Goal: Task Accomplishment & Management: Use online tool/utility

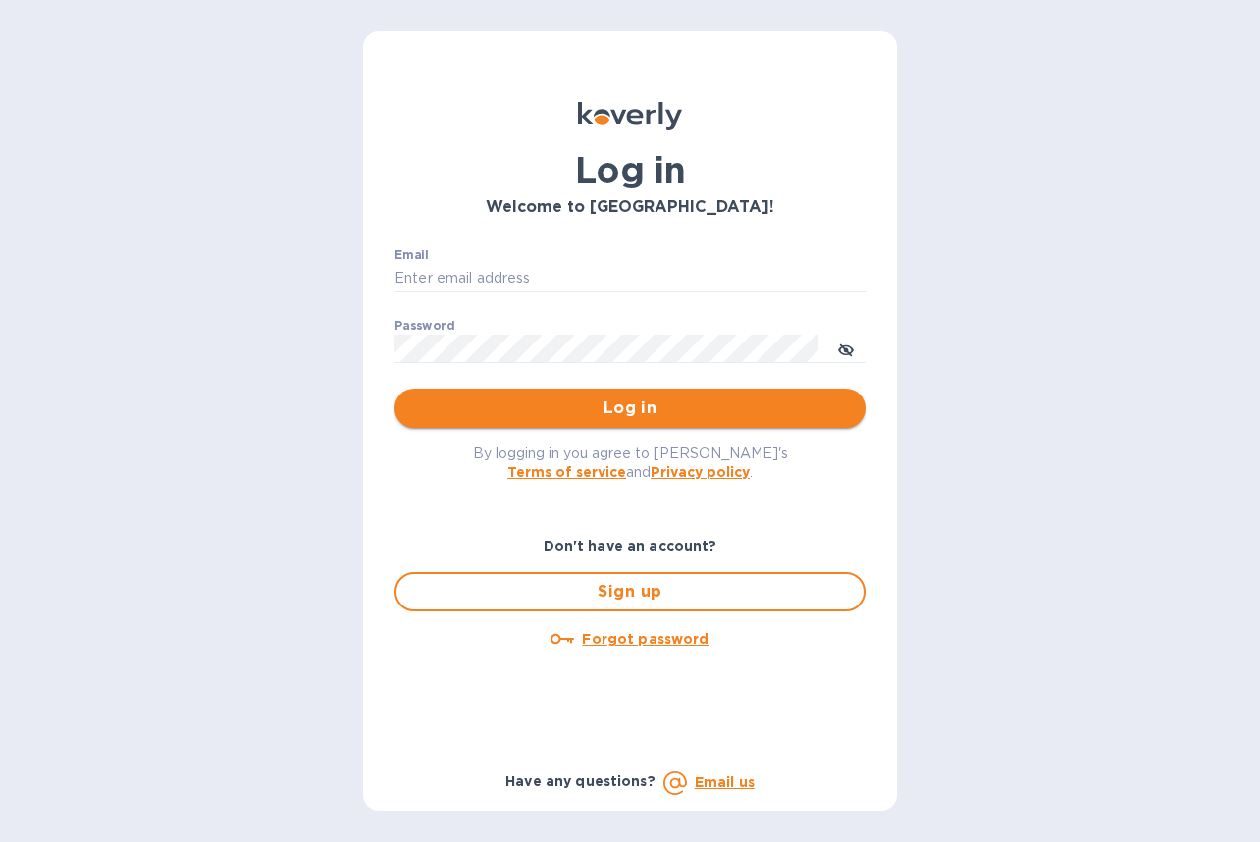
type input "[EMAIL_ADDRESS][DOMAIN_NAME]"
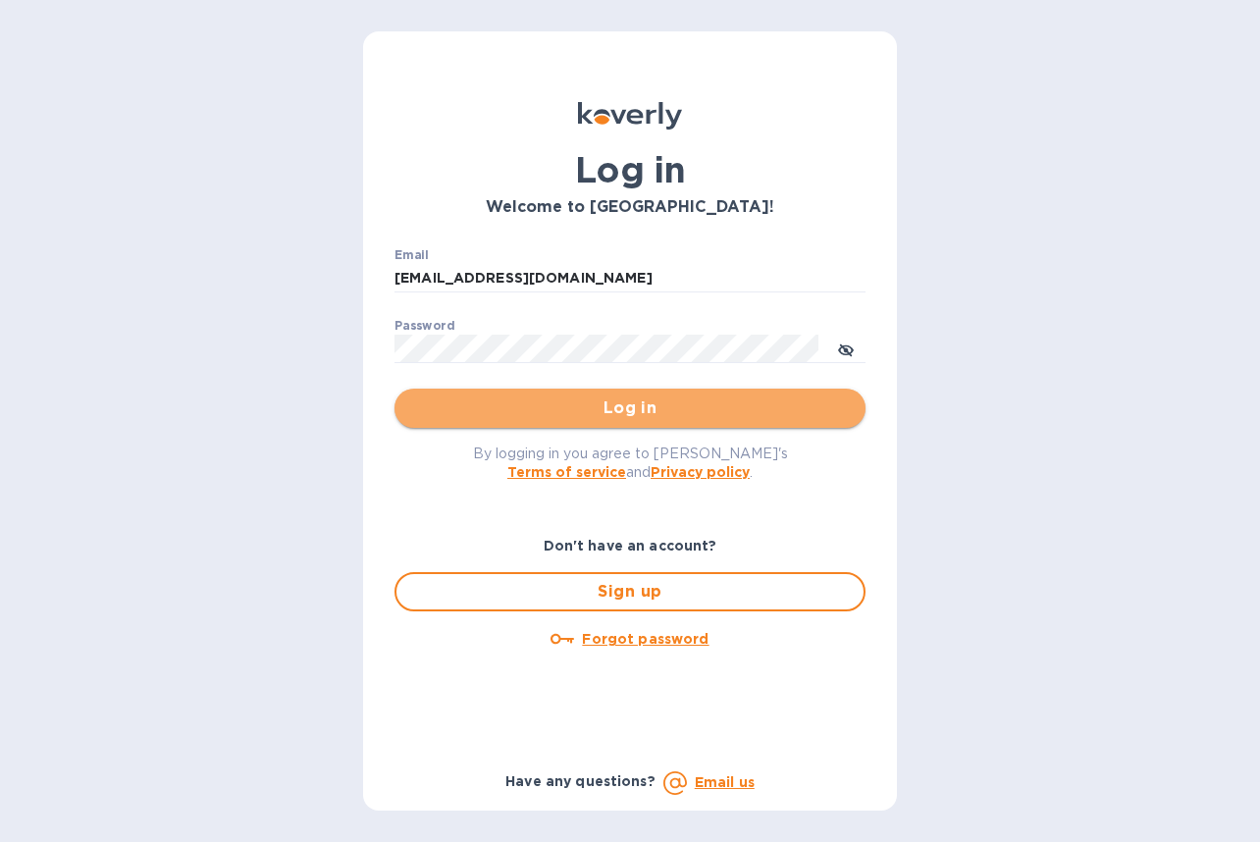
click at [593, 408] on span "Log in" at bounding box center [630, 408] width 440 height 24
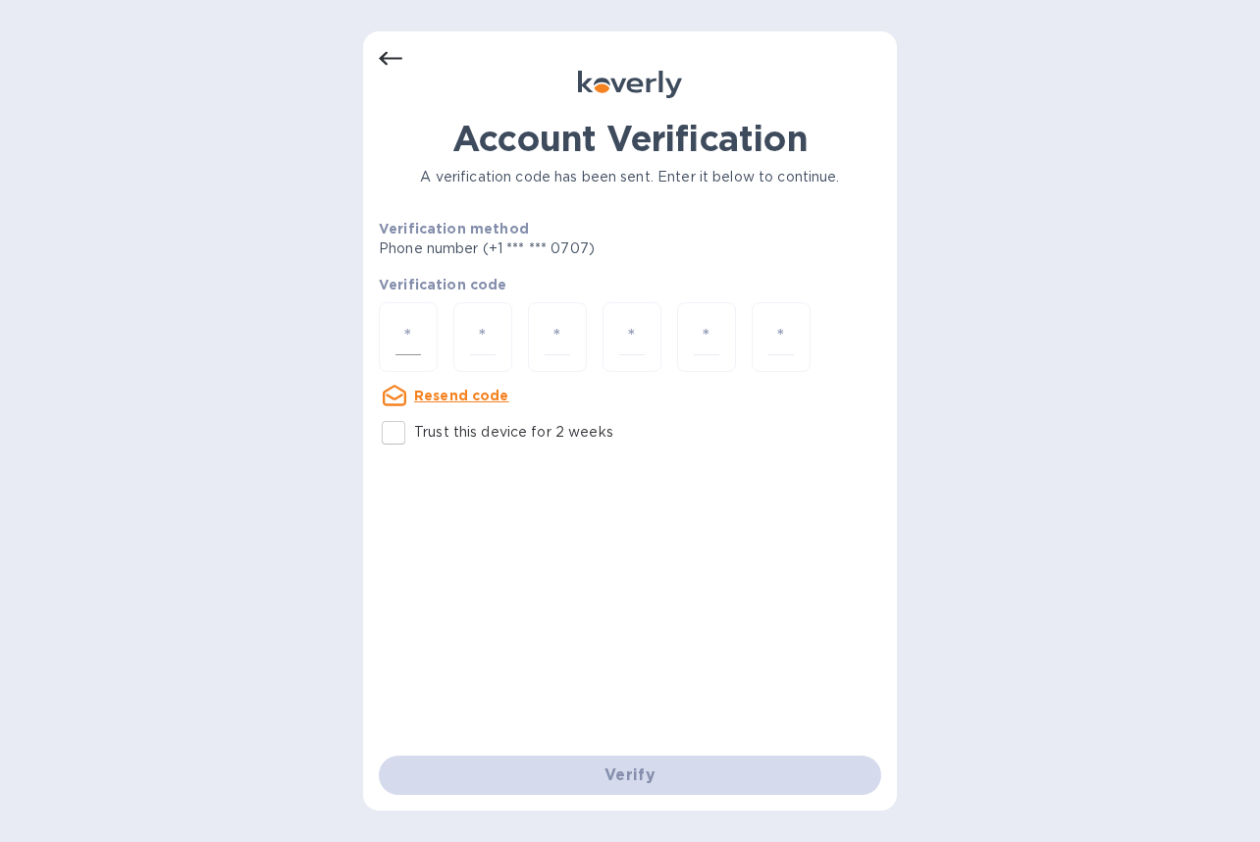
click at [421, 343] on div at bounding box center [408, 337] width 59 height 70
type input "4"
type input "0"
type input "4"
type input "2"
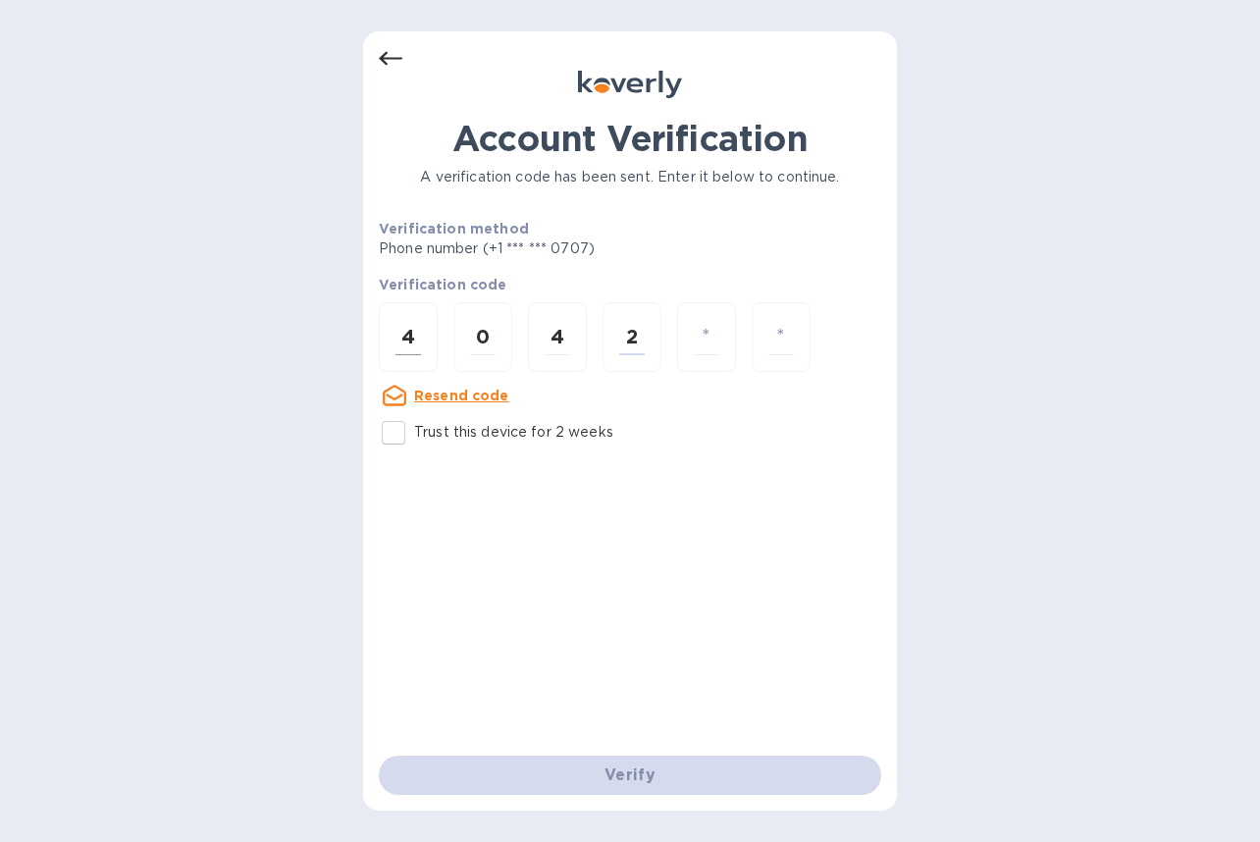
type input "4"
type input "3"
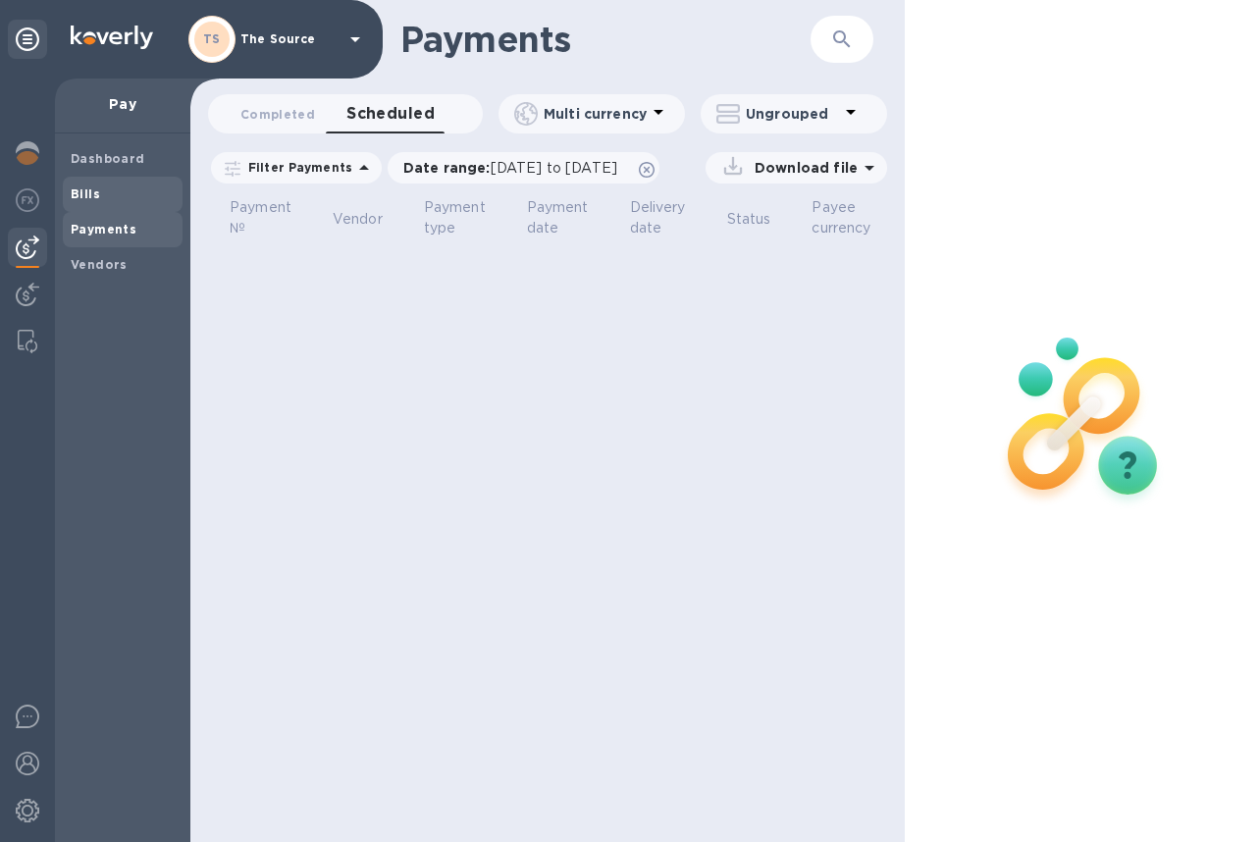
click at [89, 191] on b "Bills" at bounding box center [85, 193] width 29 height 15
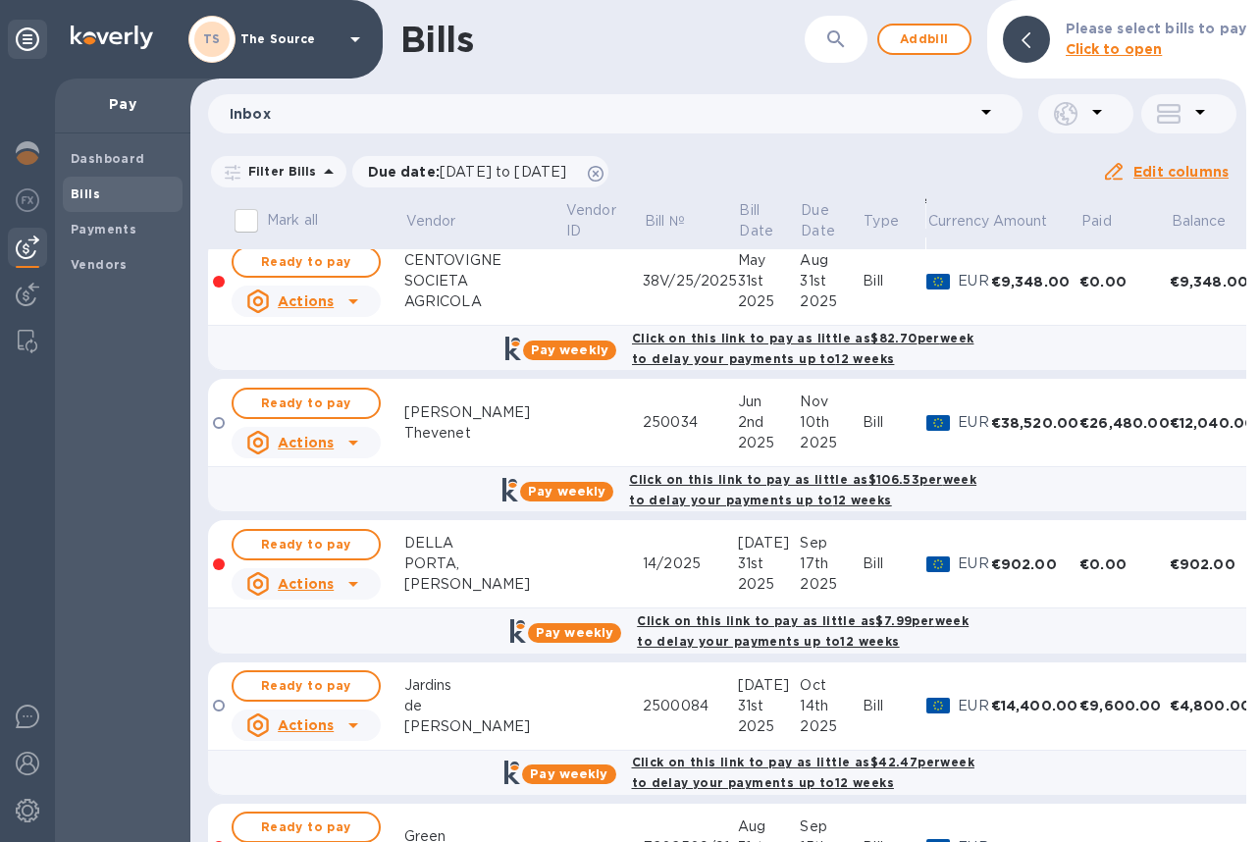
scroll to position [327, 0]
click at [320, 544] on span "Ready to pay" at bounding box center [306, 544] width 114 height 24
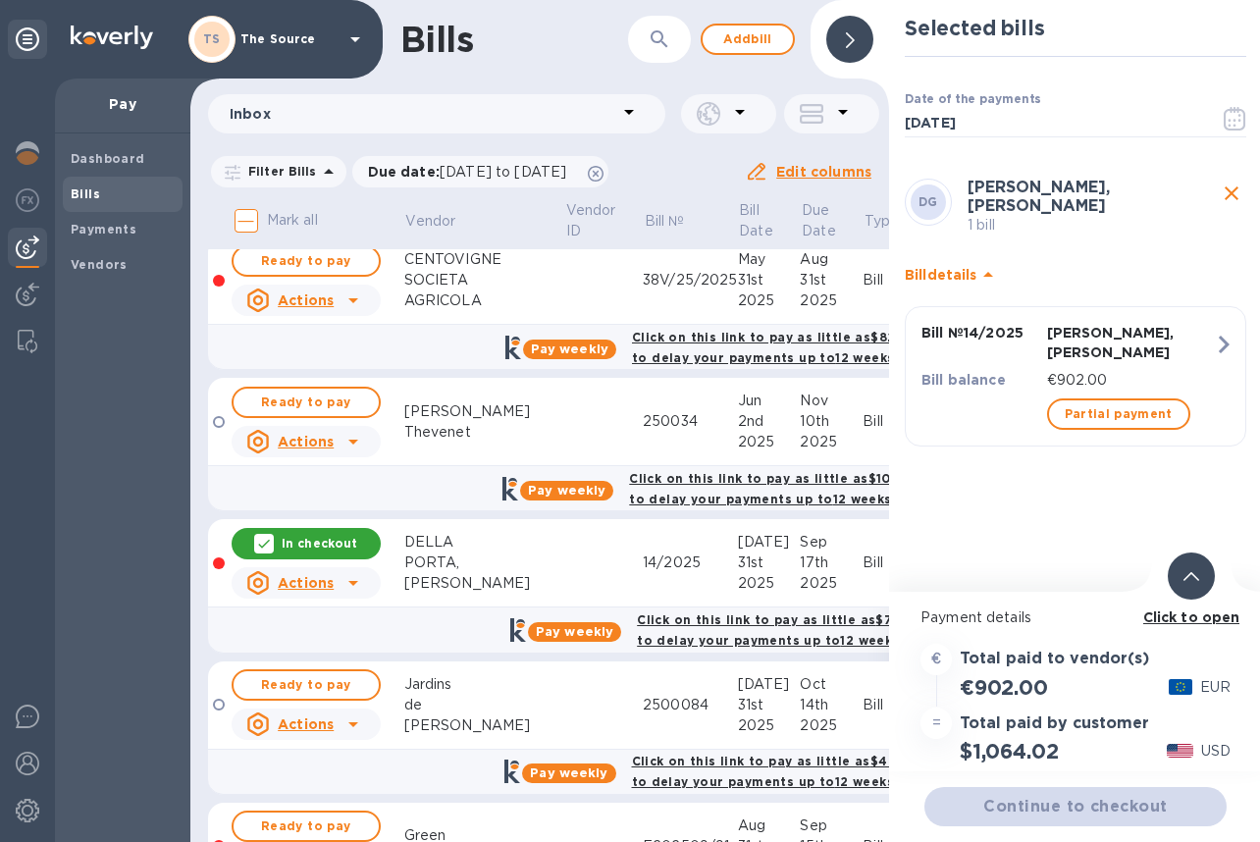
click at [1178, 588] on div at bounding box center [1191, 575] width 47 height 47
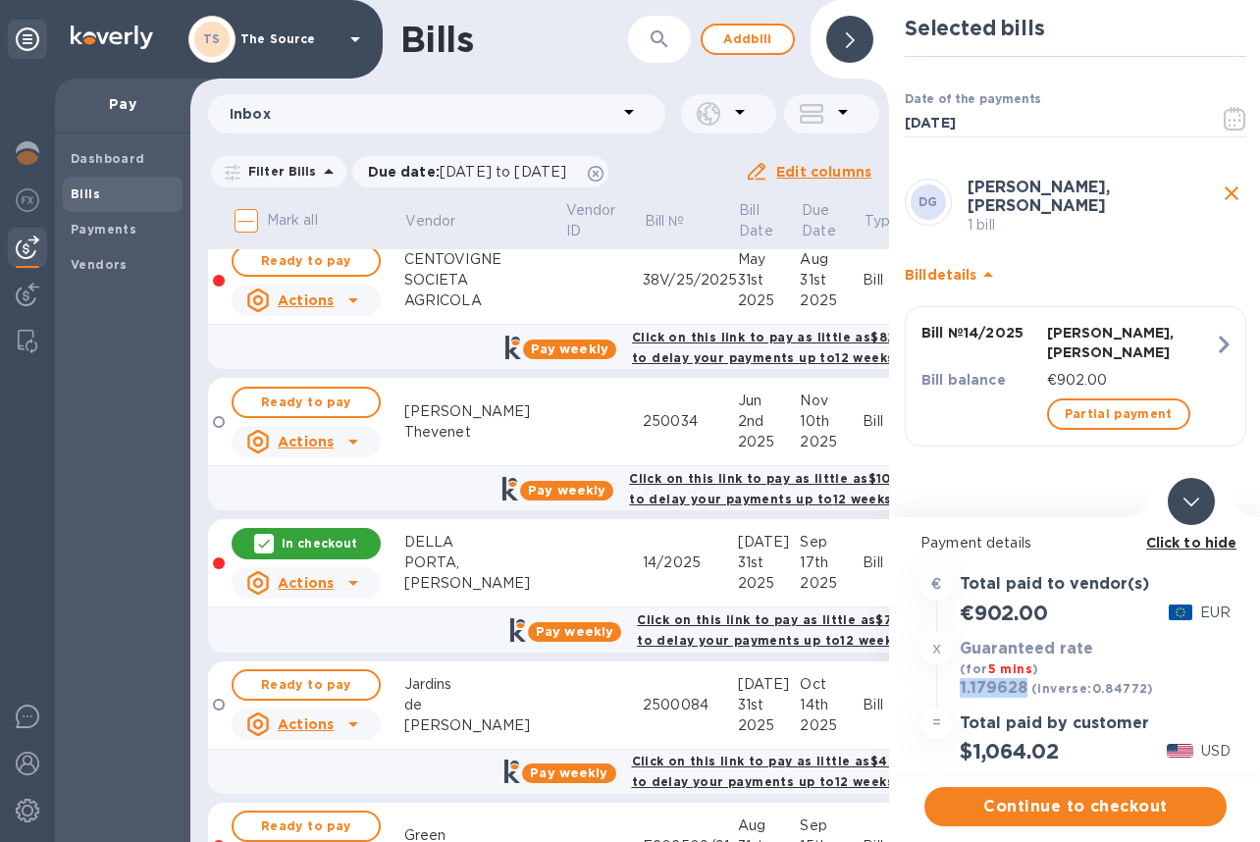
drag, startPoint x: 1025, startPoint y: 691, endPoint x: 956, endPoint y: 691, distance: 68.7
click at [956, 691] on div "1.179628 (inverse: 0.84772 )" at bounding box center [1057, 688] width 202 height 27
copy h3 "1.179628"
click at [1032, 817] on span "Continue to checkout" at bounding box center [1075, 807] width 271 height 24
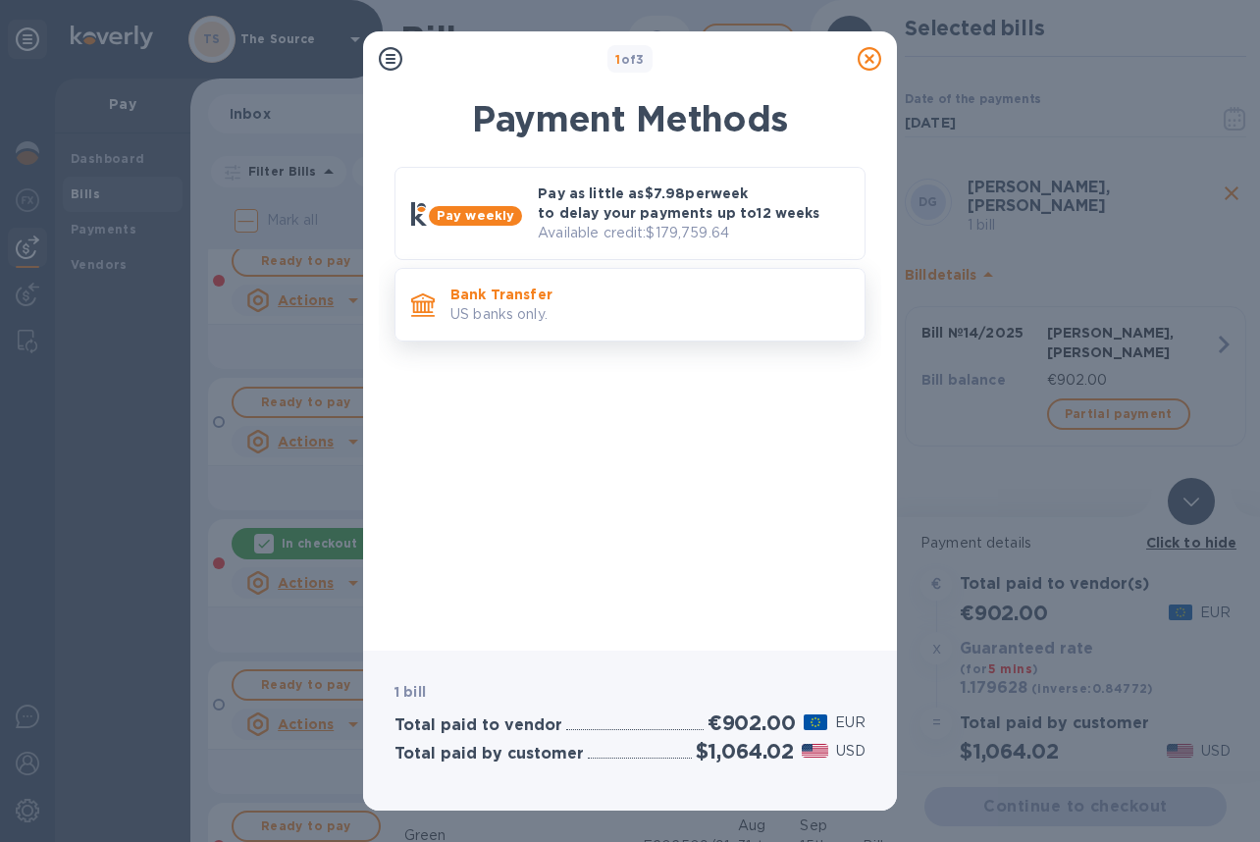
click at [710, 324] on p "US banks only." at bounding box center [649, 314] width 398 height 21
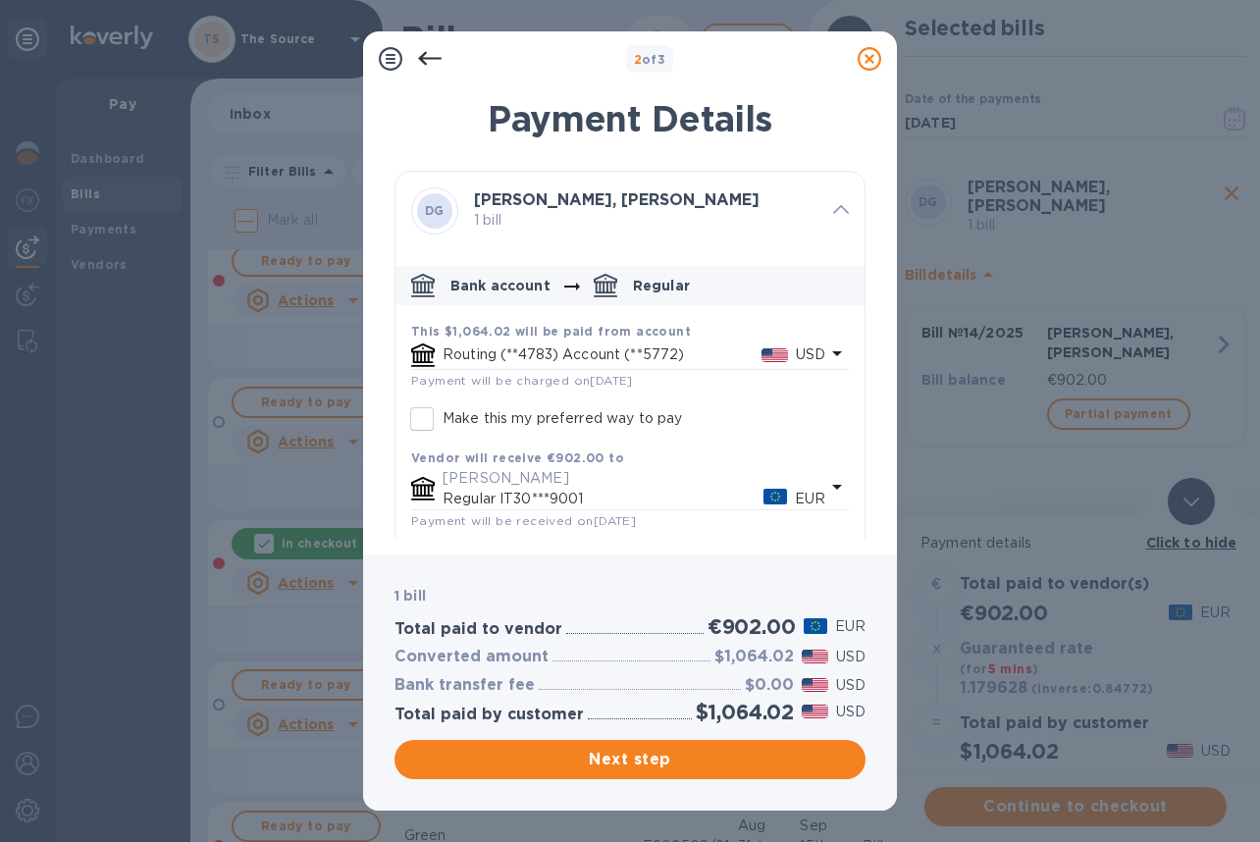
click at [825, 356] on icon "default-method" at bounding box center [837, 354] width 24 height 24
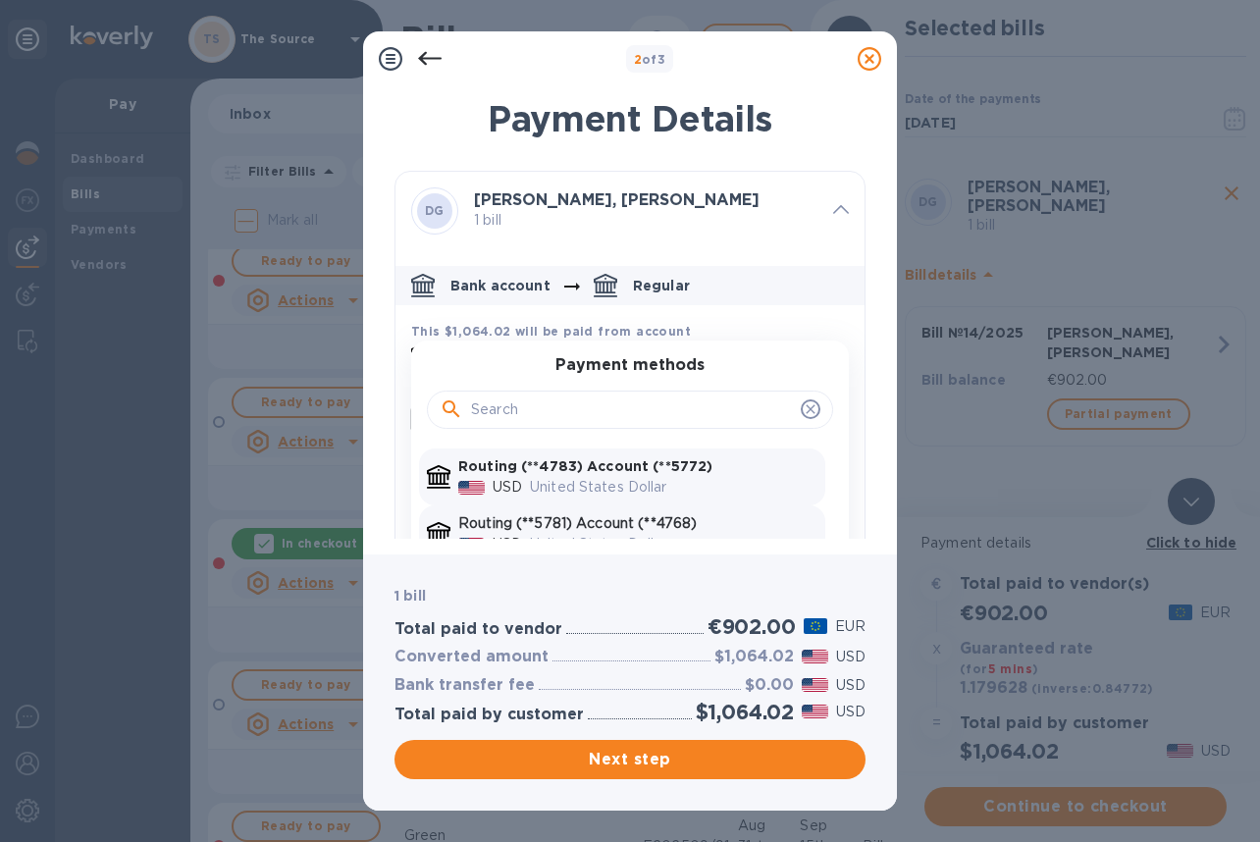
click at [688, 521] on p "Routing (**5781) Account (**4768)" at bounding box center [637, 523] width 359 height 21
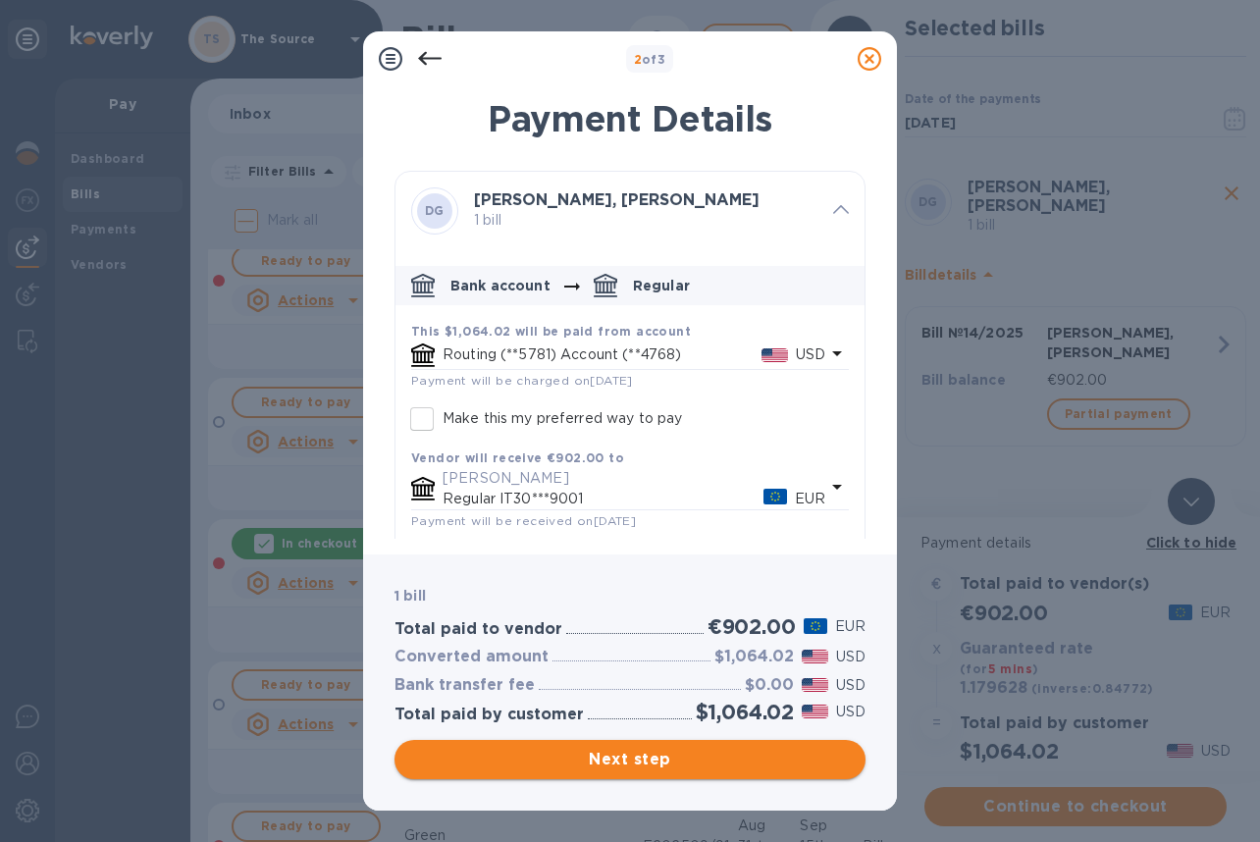
click at [724, 758] on span "Next step" at bounding box center [630, 760] width 440 height 24
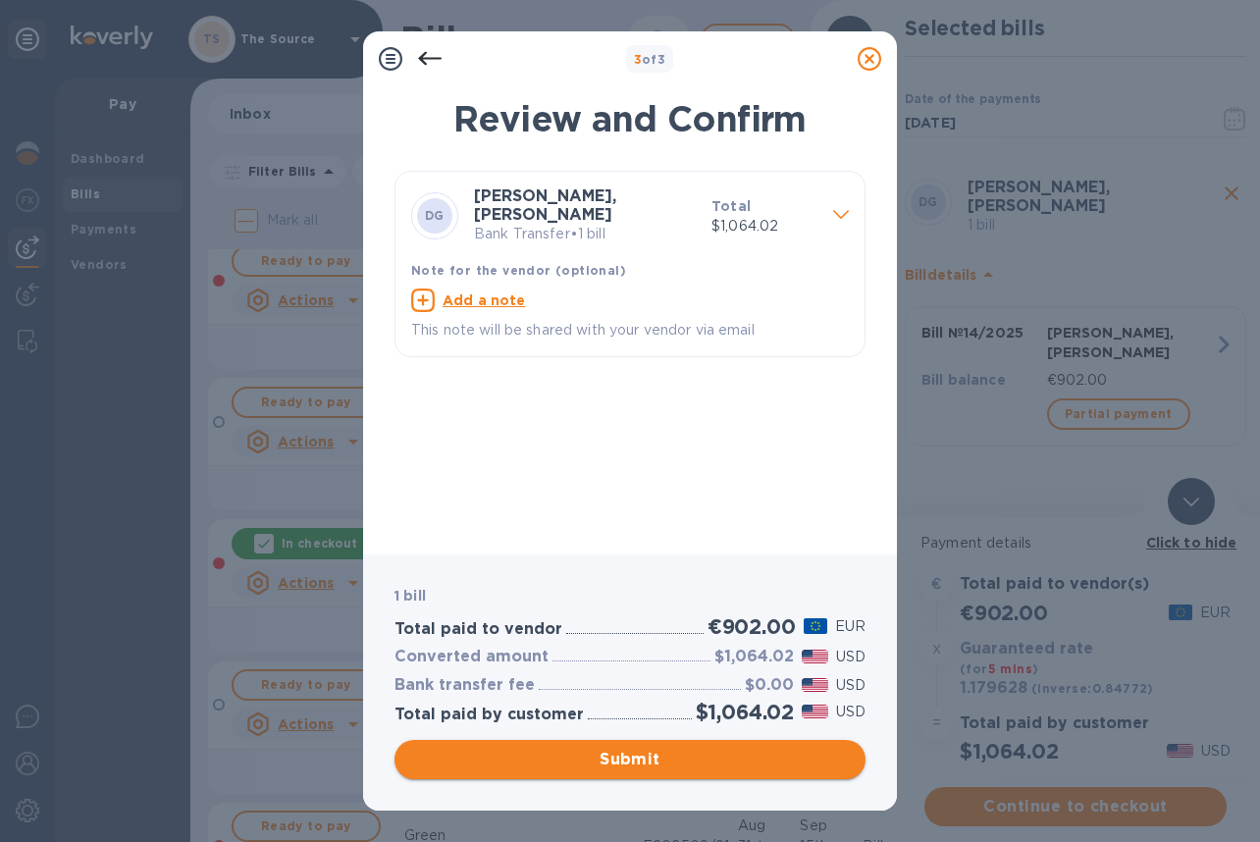
click at [803, 755] on span "Submit" at bounding box center [630, 760] width 440 height 24
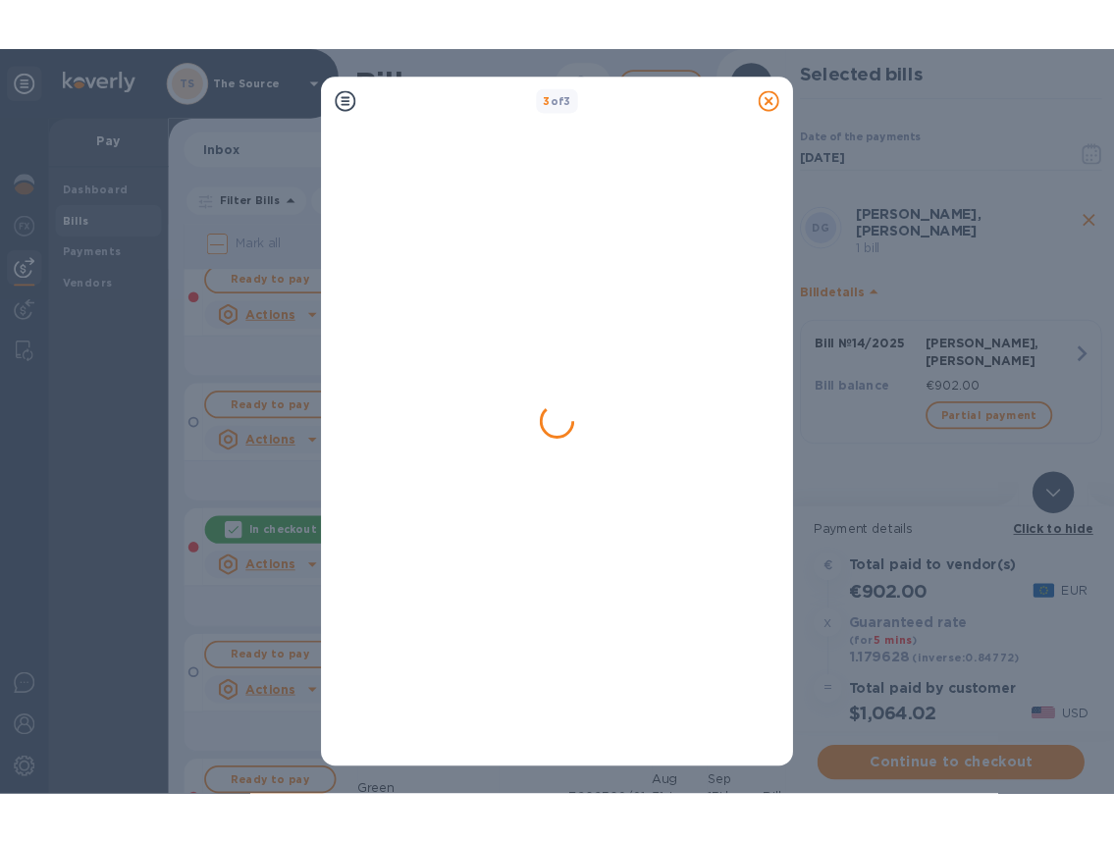
scroll to position [0, 0]
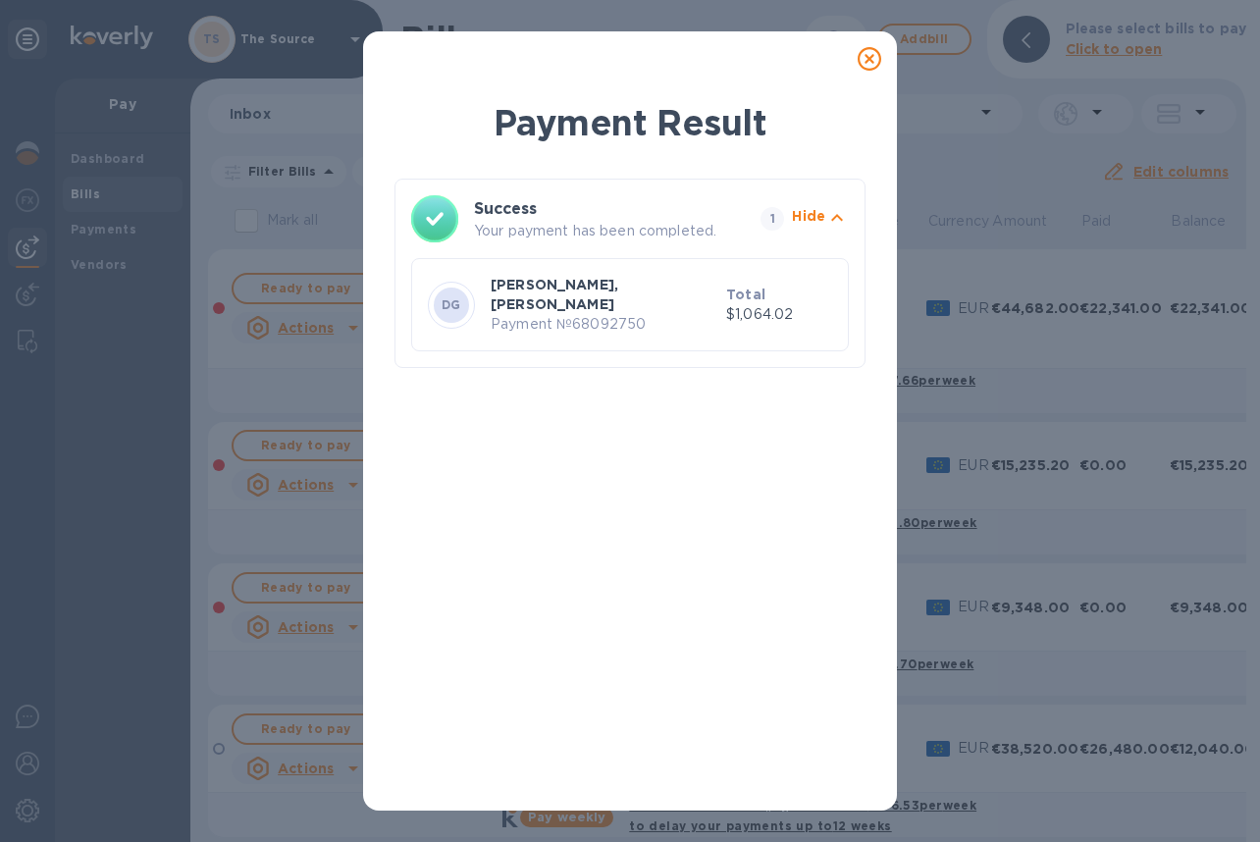
click at [873, 56] on icon at bounding box center [870, 59] width 24 height 24
